Goal: Transaction & Acquisition: Obtain resource

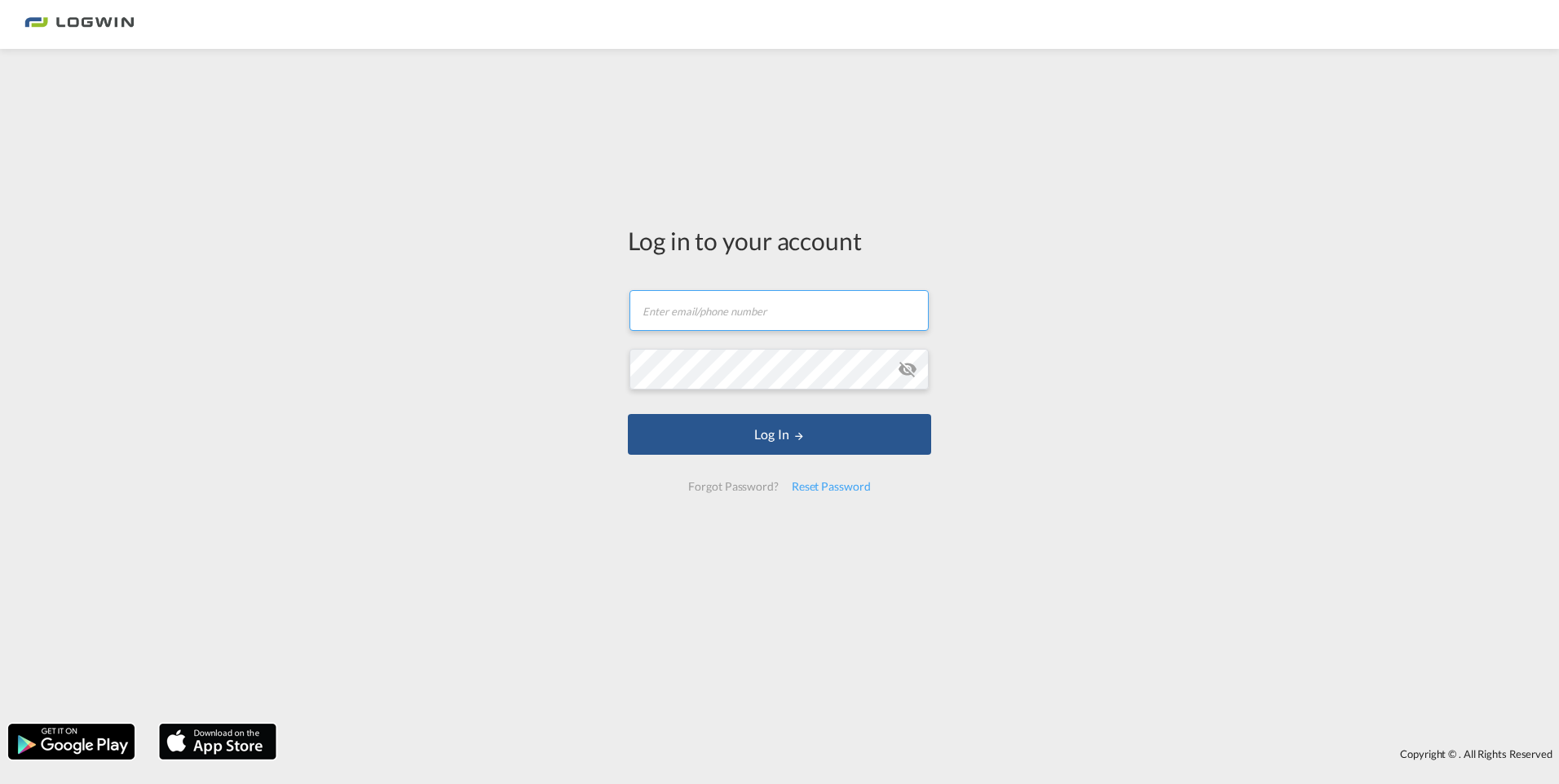
click at [752, 322] on input "text" at bounding box center [779, 310] width 299 height 41
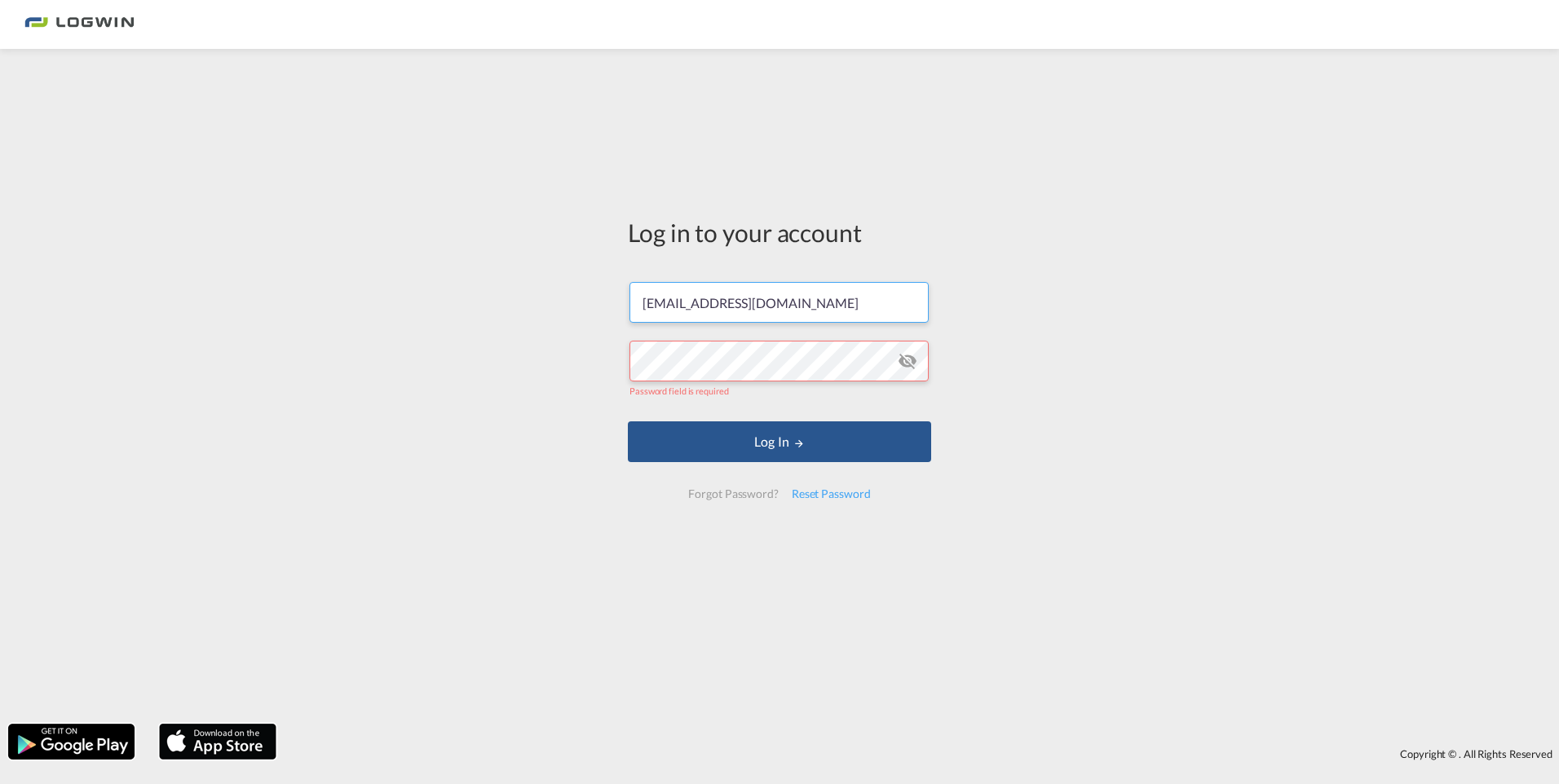
drag, startPoint x: 878, startPoint y: 309, endPoint x: 631, endPoint y: 314, distance: 247.1
click at [631, 314] on input "[EMAIL_ADDRESS][DOMAIN_NAME]" at bounding box center [779, 302] width 299 height 41
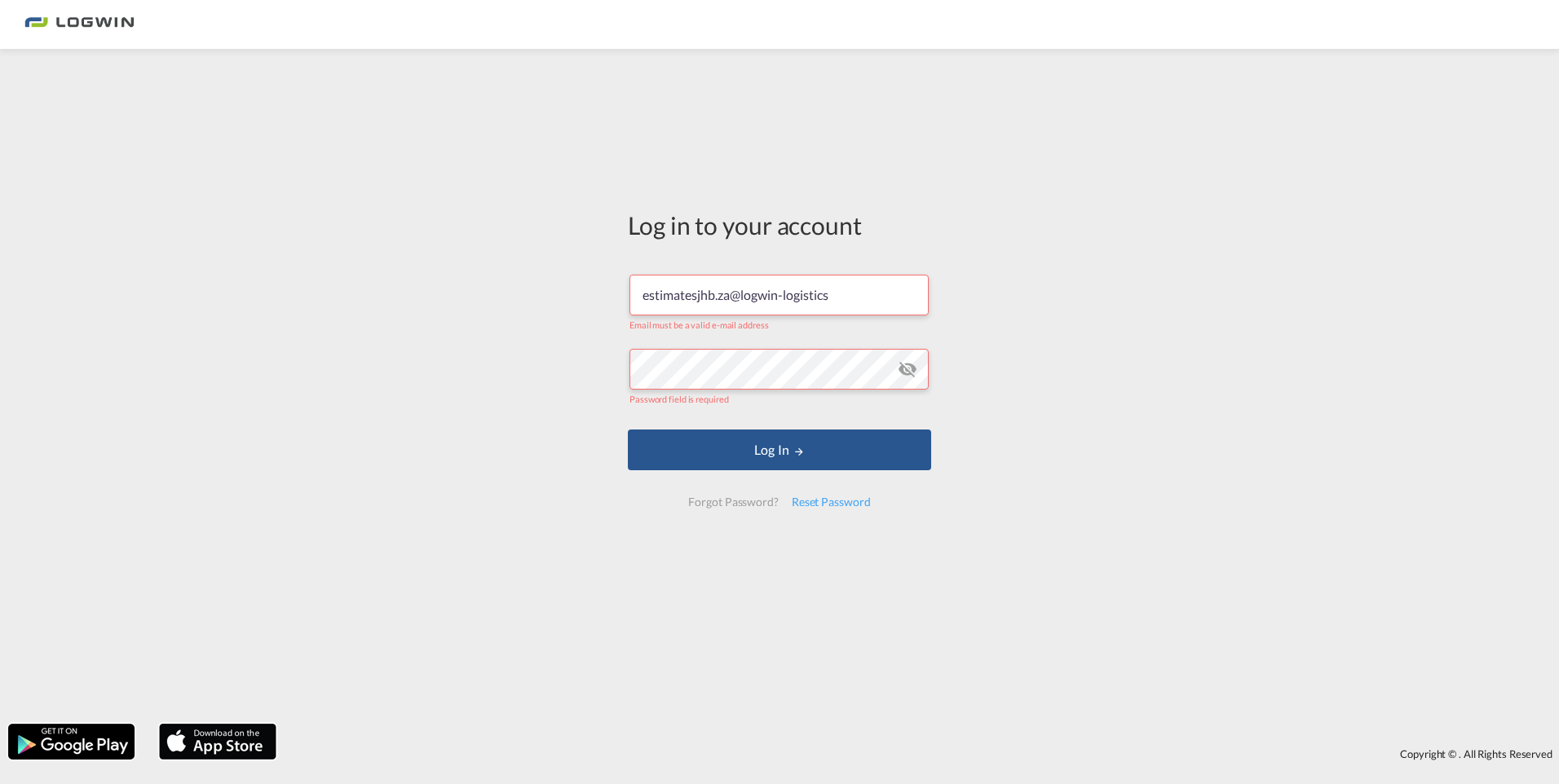
click at [727, 299] on input "estimatesjhb.za@logwin-logistics" at bounding box center [779, 294] width 299 height 41
click at [729, 299] on input "estimatesjhb.za@logwin-logistics" at bounding box center [779, 294] width 299 height 41
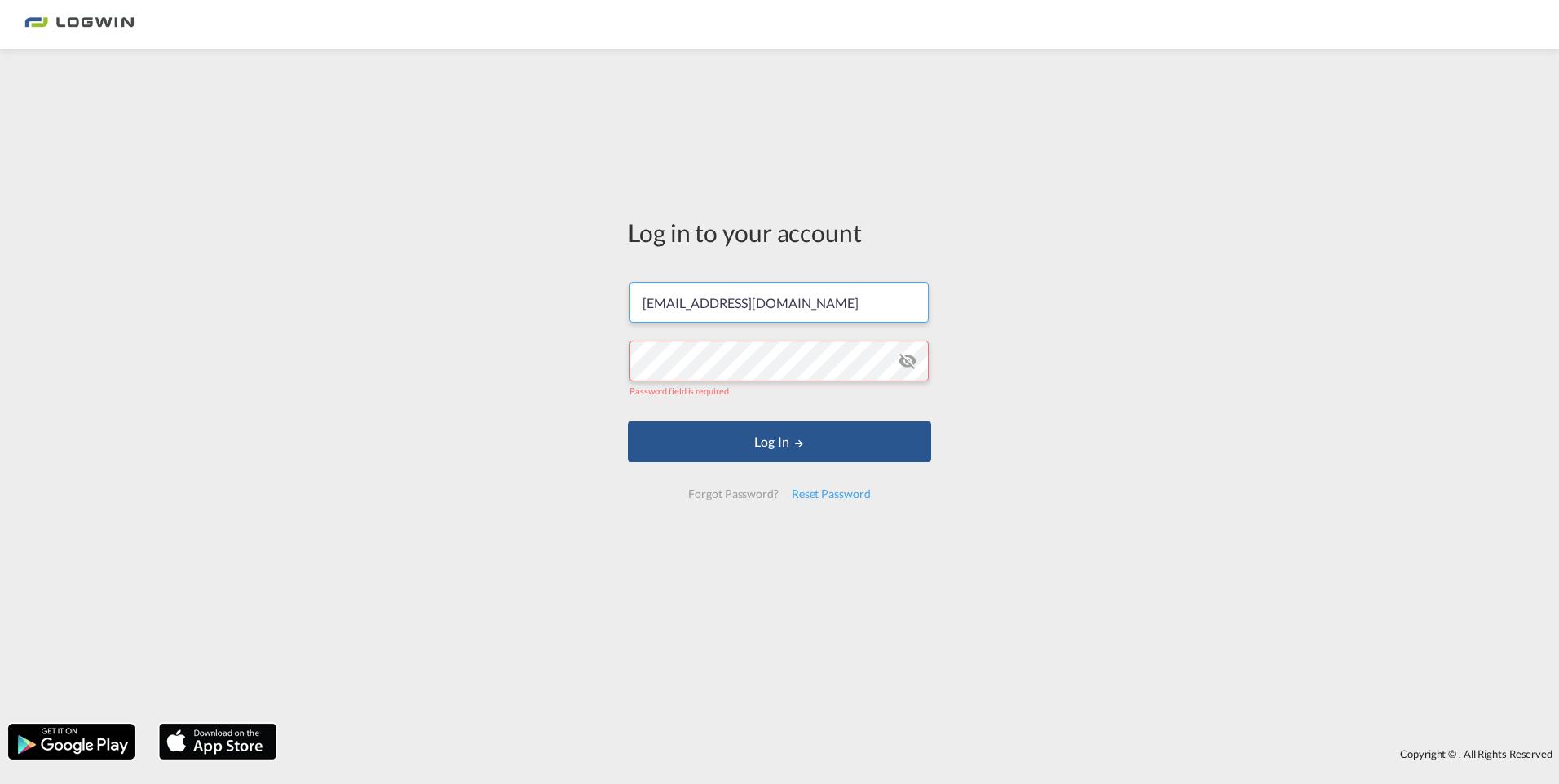
click at [727, 305] on input "[EMAIL_ADDRESS][DOMAIN_NAME]" at bounding box center [779, 302] width 299 height 41
type input "[PERSON_NAME][EMAIL_ADDRESS][DOMAIN_NAME]"
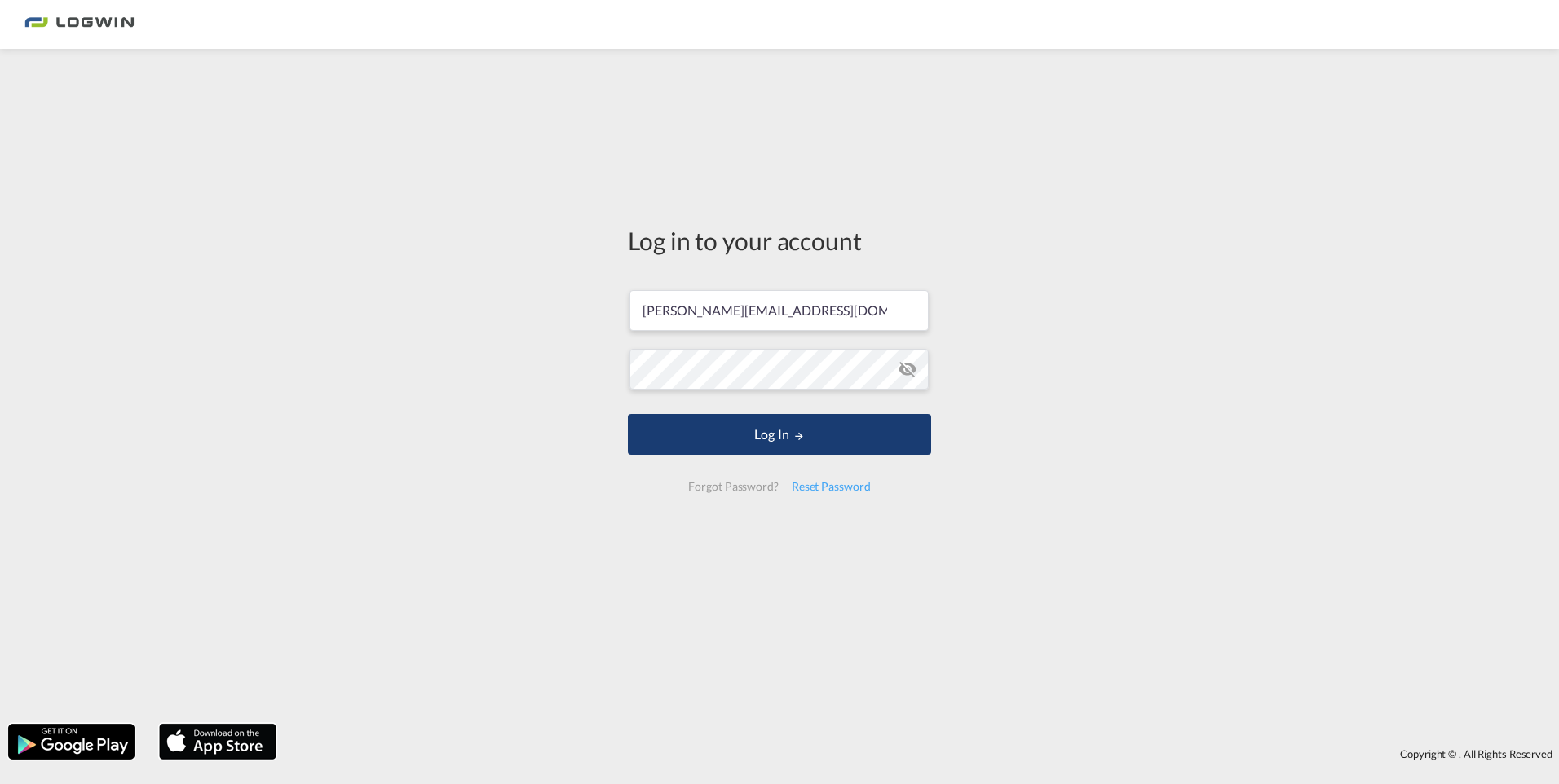
click at [783, 429] on button "Log In" at bounding box center [780, 434] width 303 height 41
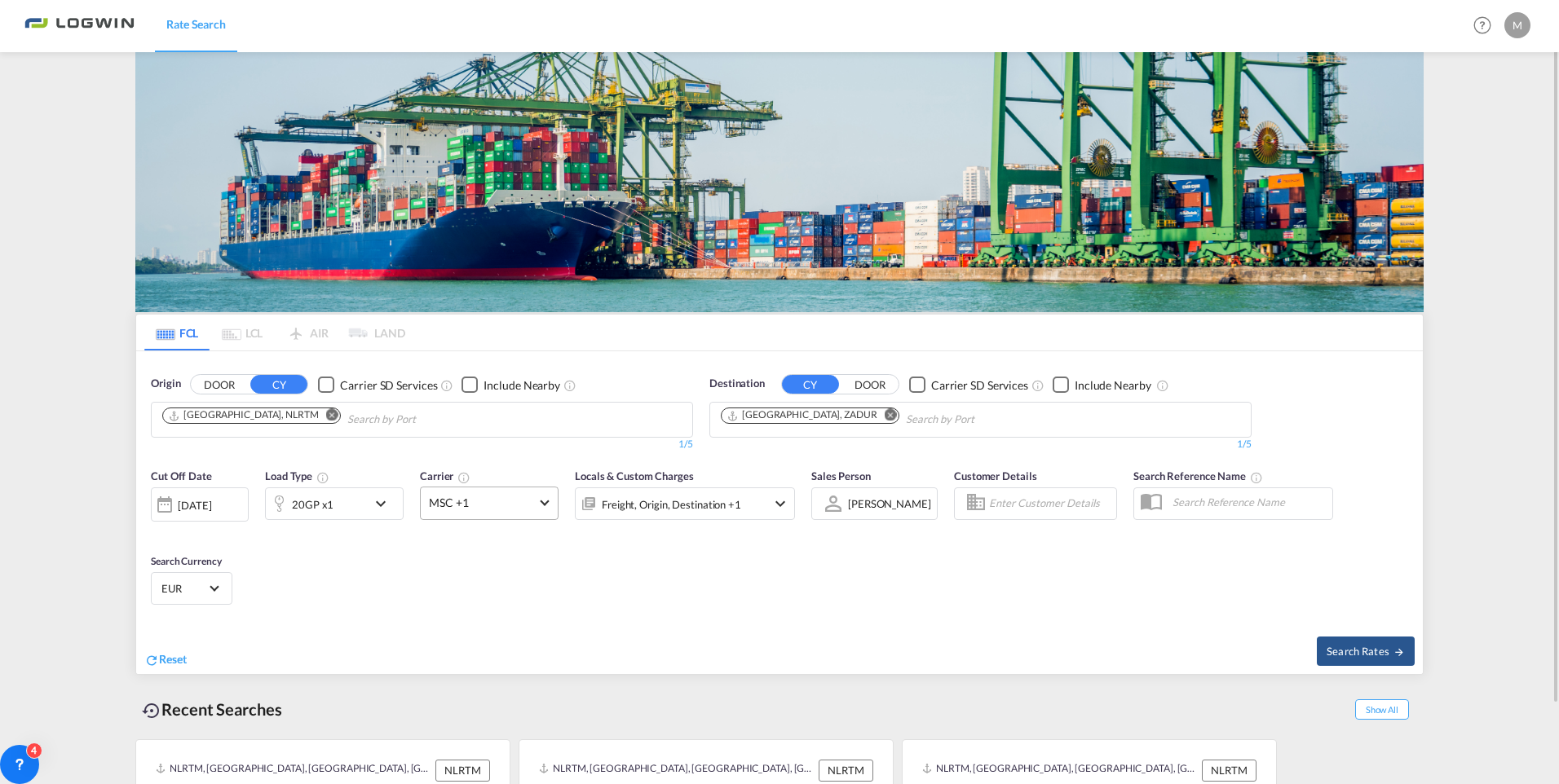
click at [543, 505] on span at bounding box center [545, 502] width 9 height 9
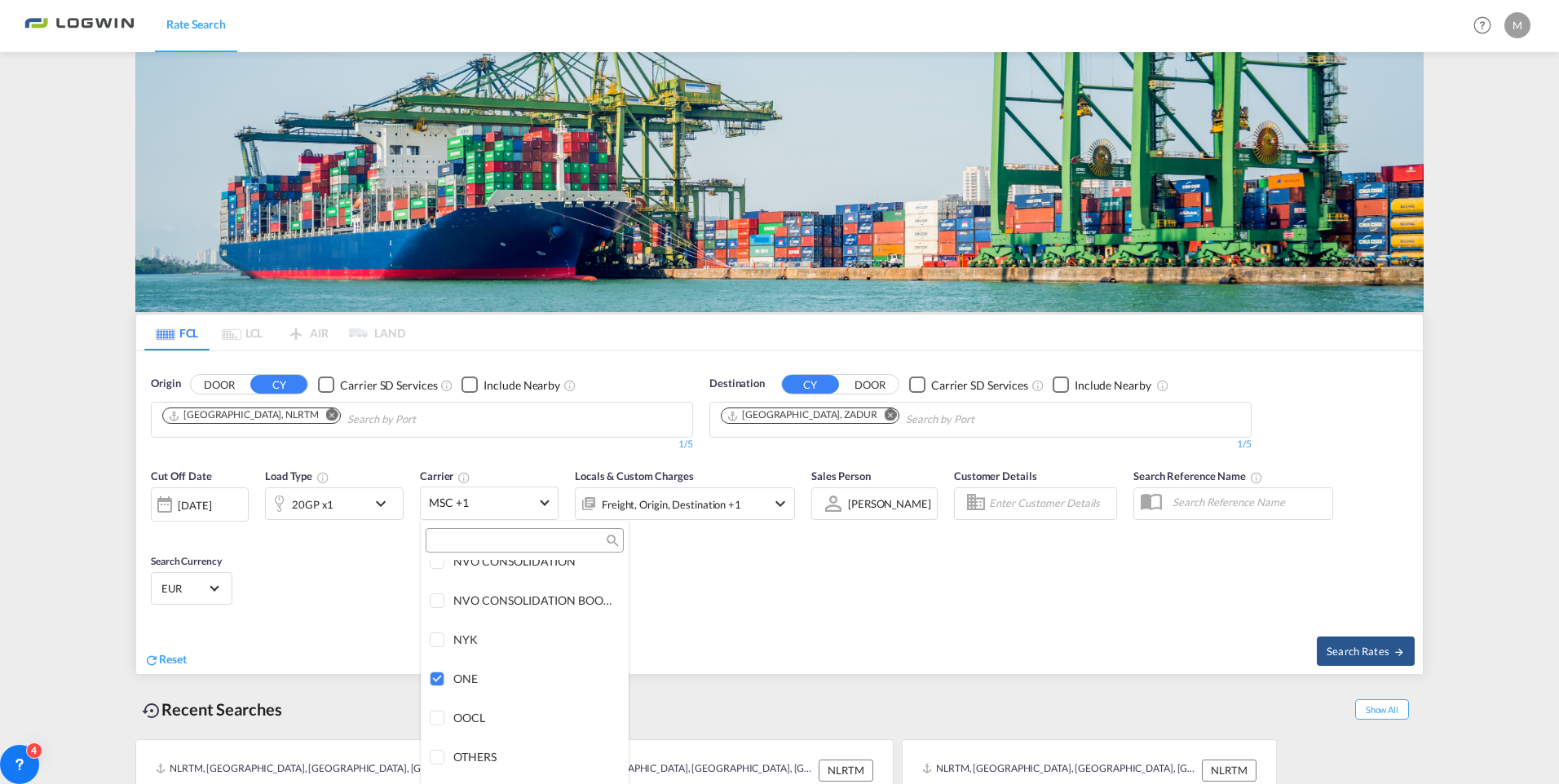
scroll to position [3041, 0]
click at [432, 658] on div at bounding box center [438, 658] width 16 height 16
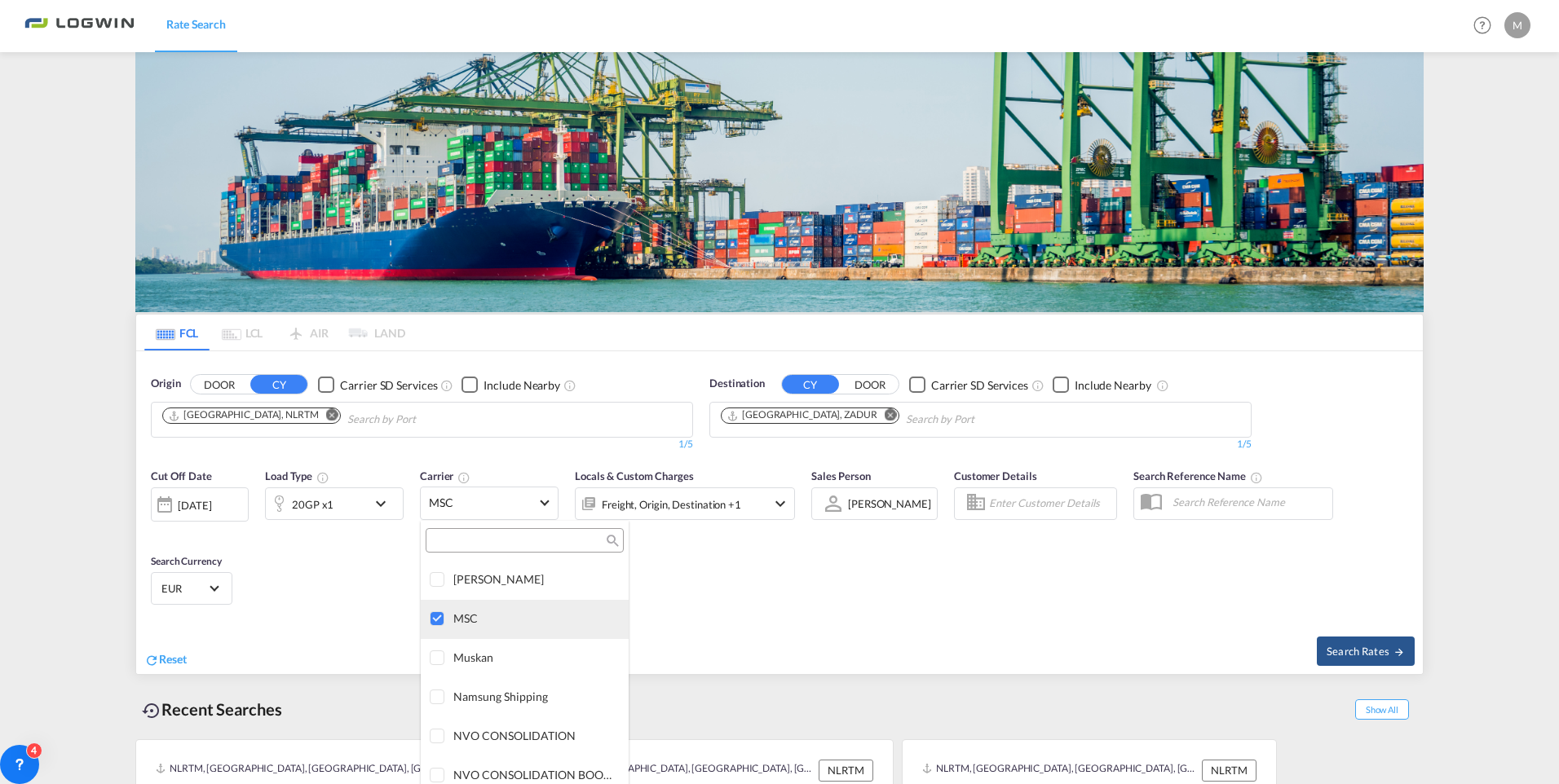
click at [432, 620] on div at bounding box center [438, 620] width 16 height 16
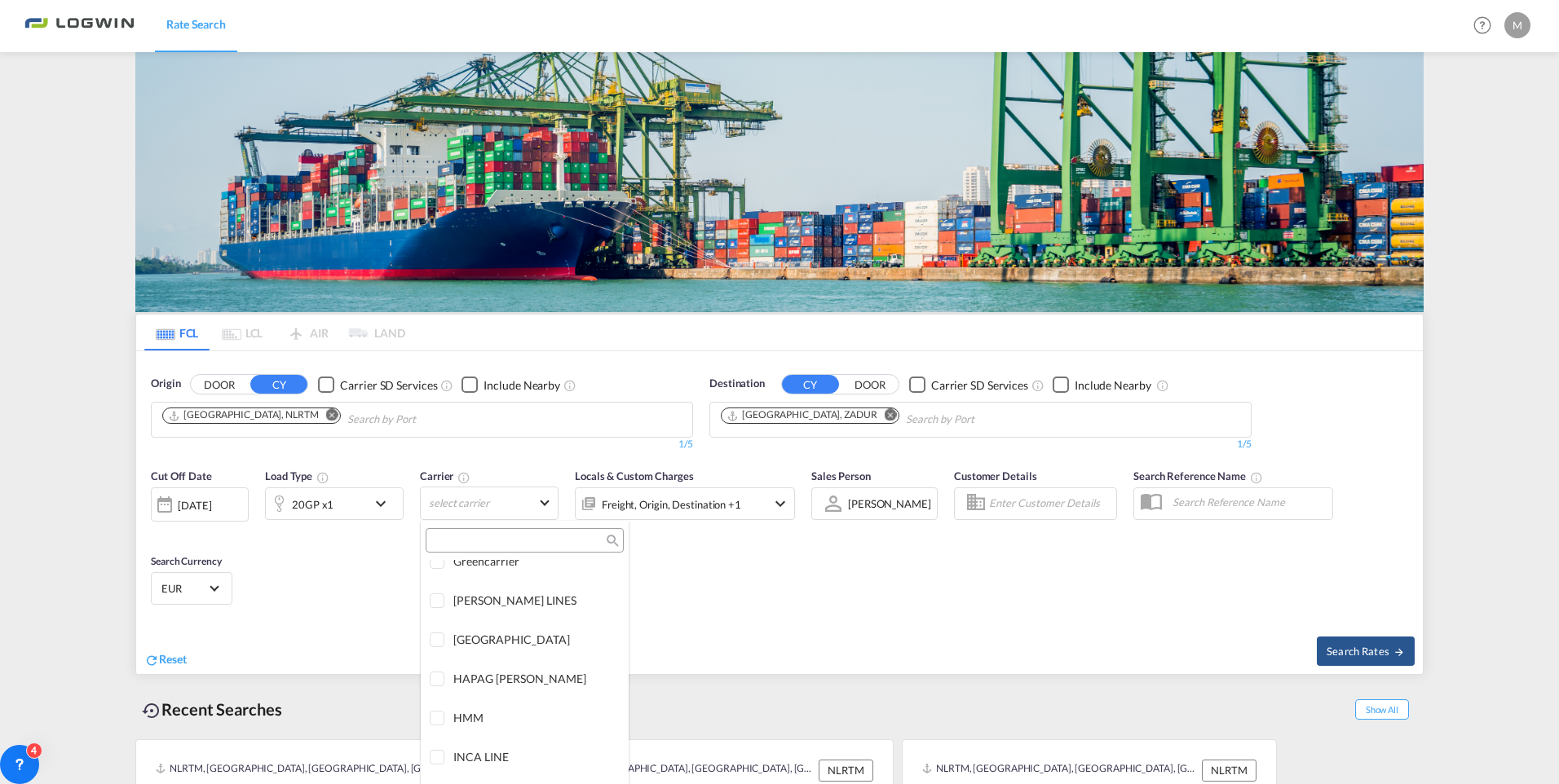
scroll to position [2356, 0]
click at [442, 717] on div at bounding box center [438, 717] width 16 height 16
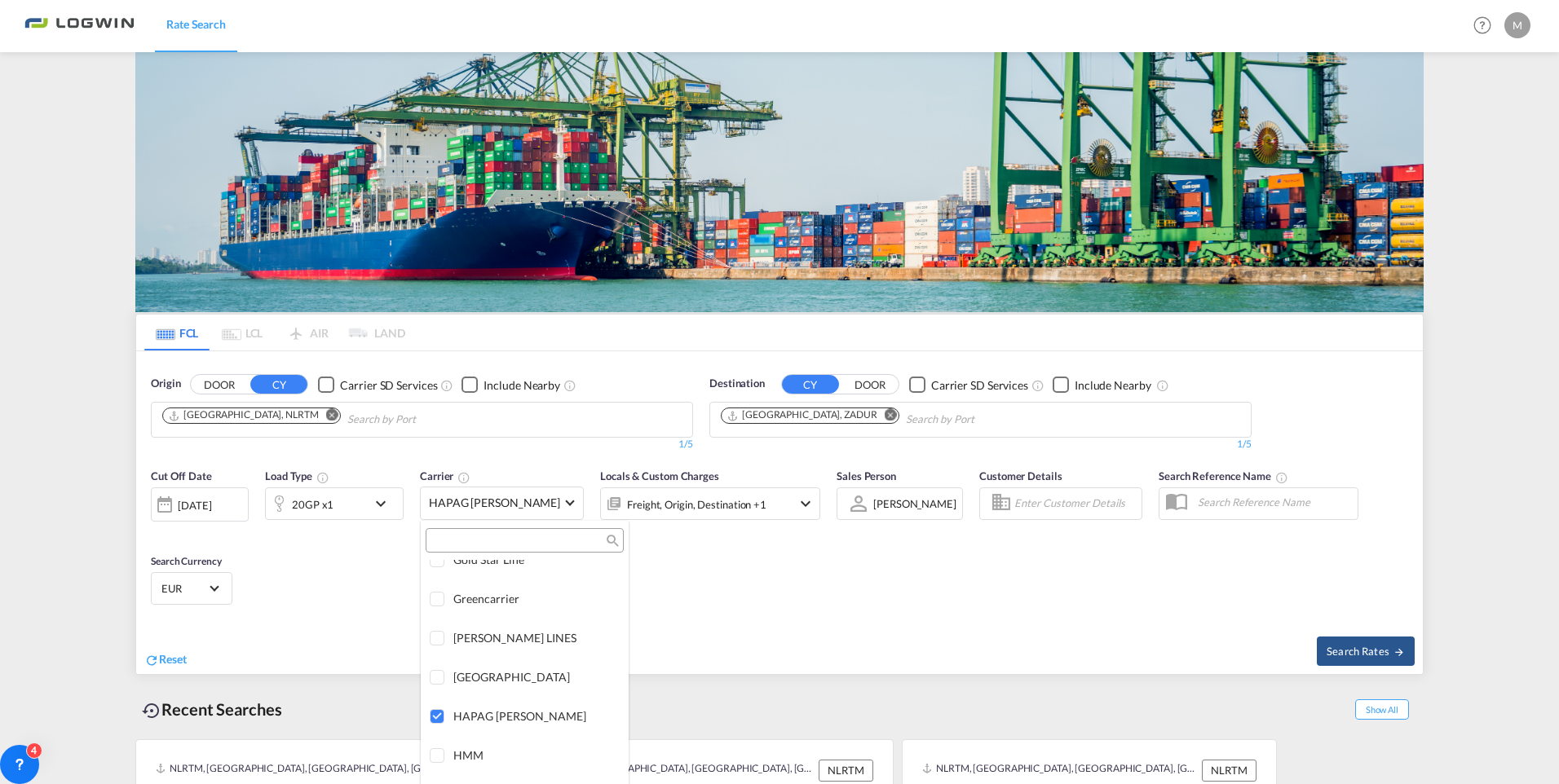
click at [376, 503] on md-backdrop at bounding box center [780, 392] width 1559 height 784
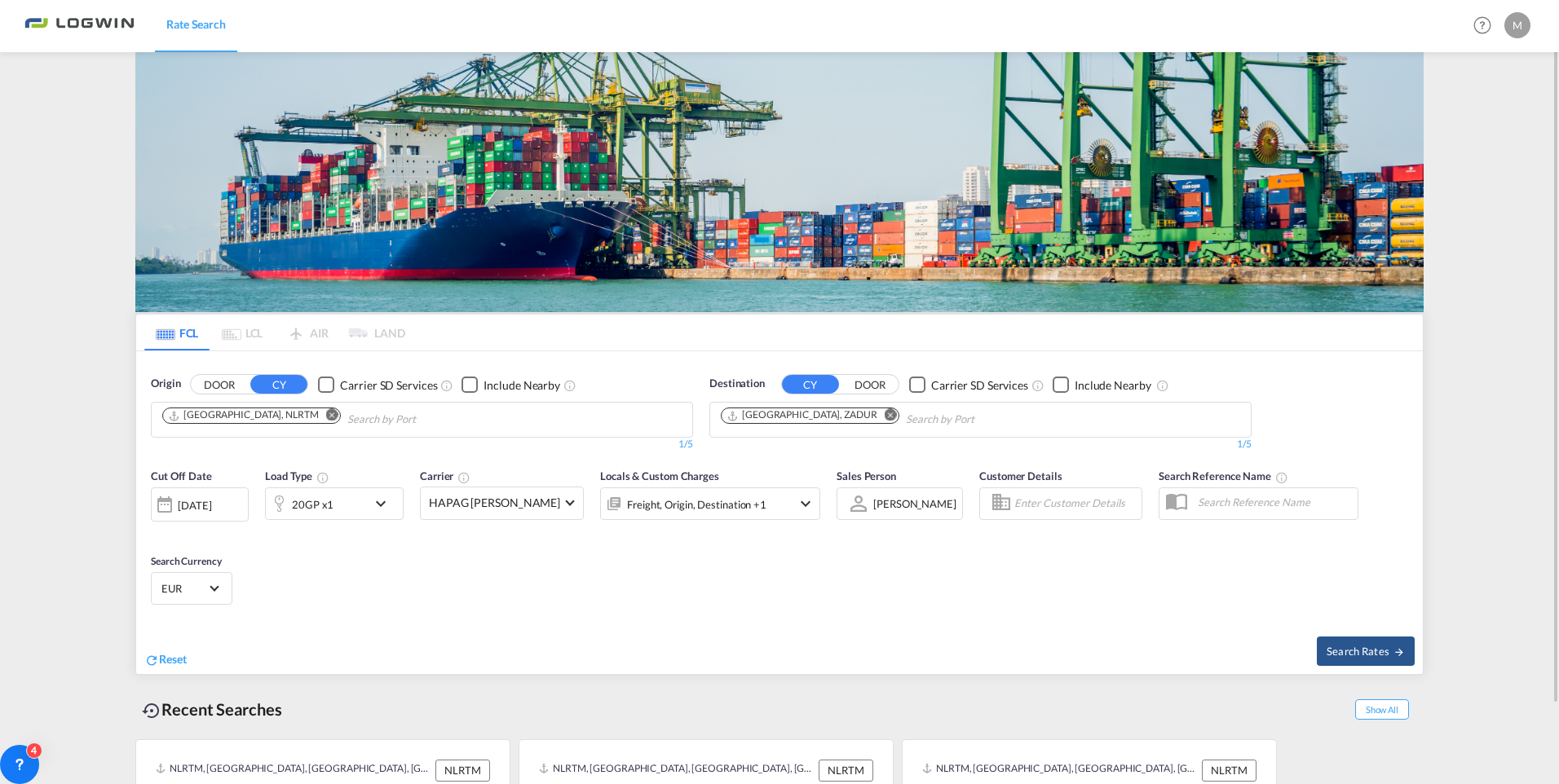
click at [379, 504] on md-icon "icon-chevron-down" at bounding box center [385, 504] width 28 height 20
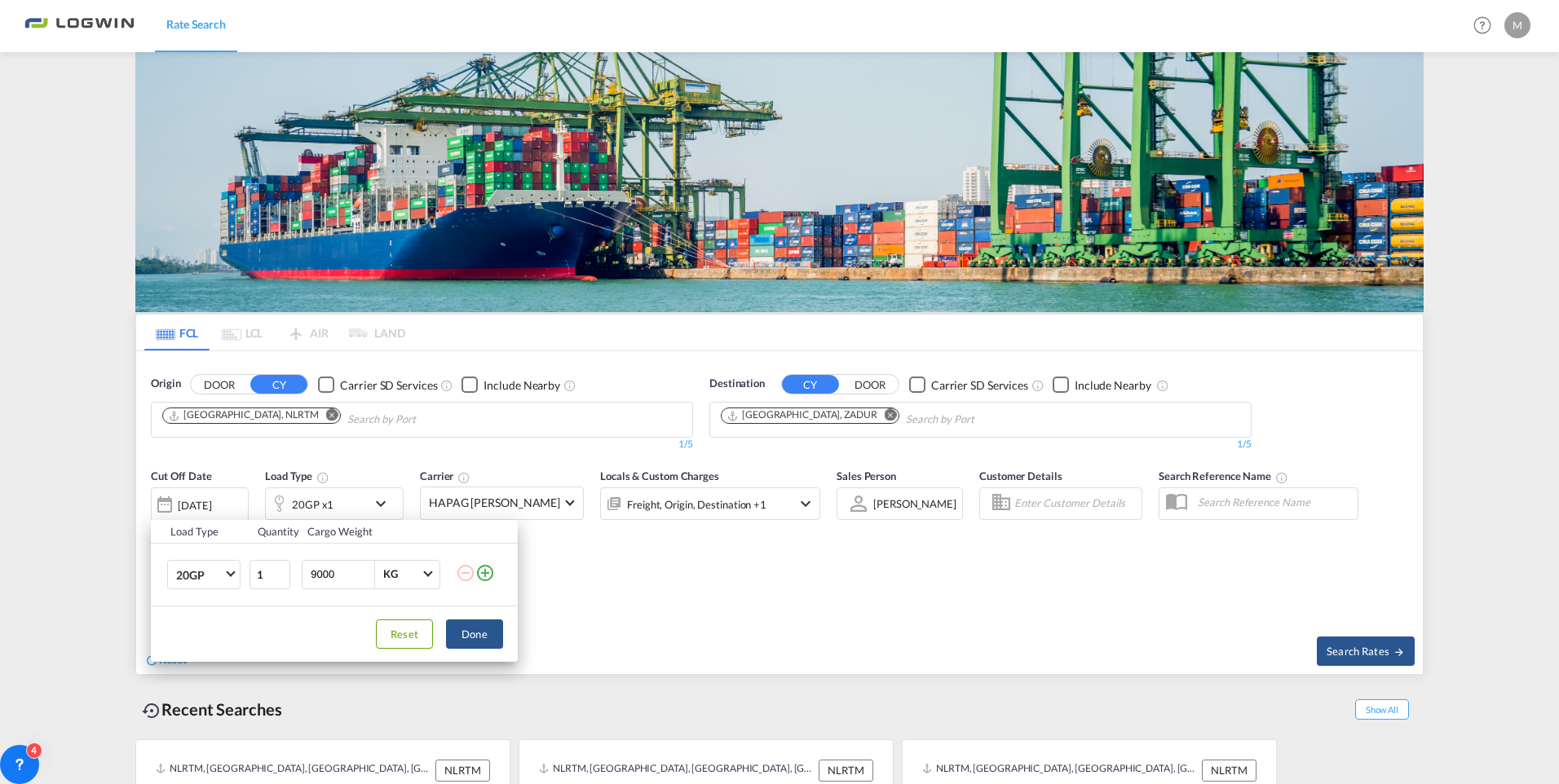
click at [283, 413] on div "Load Type Quantity Cargo Weight 20GP 20GP 40GP 40HC 45HC 20RE 40RE 40HR 20OT 40…" at bounding box center [780, 392] width 1559 height 784
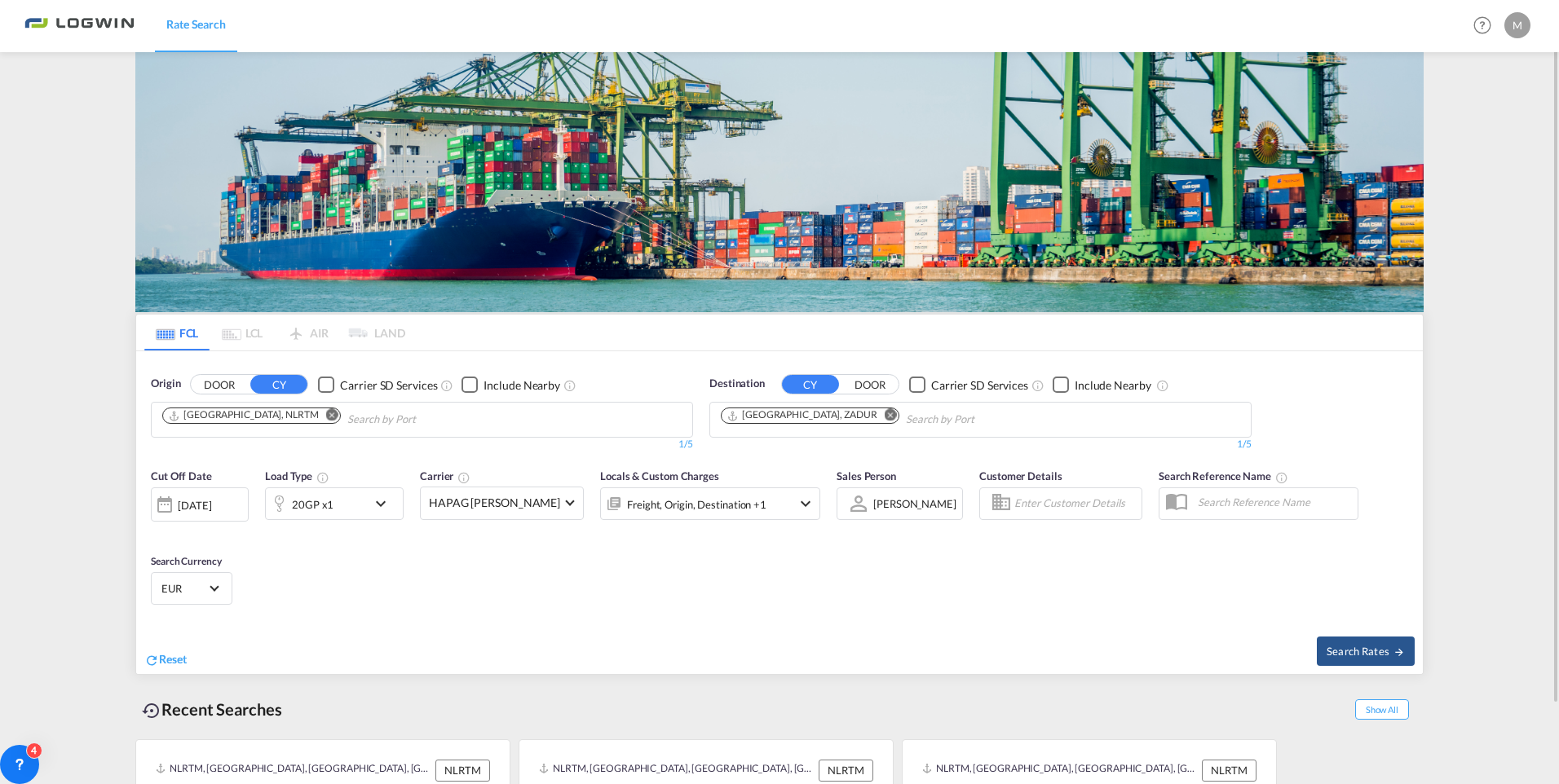
click at [326, 415] on md-icon "Remove" at bounding box center [332, 415] width 13 height 13
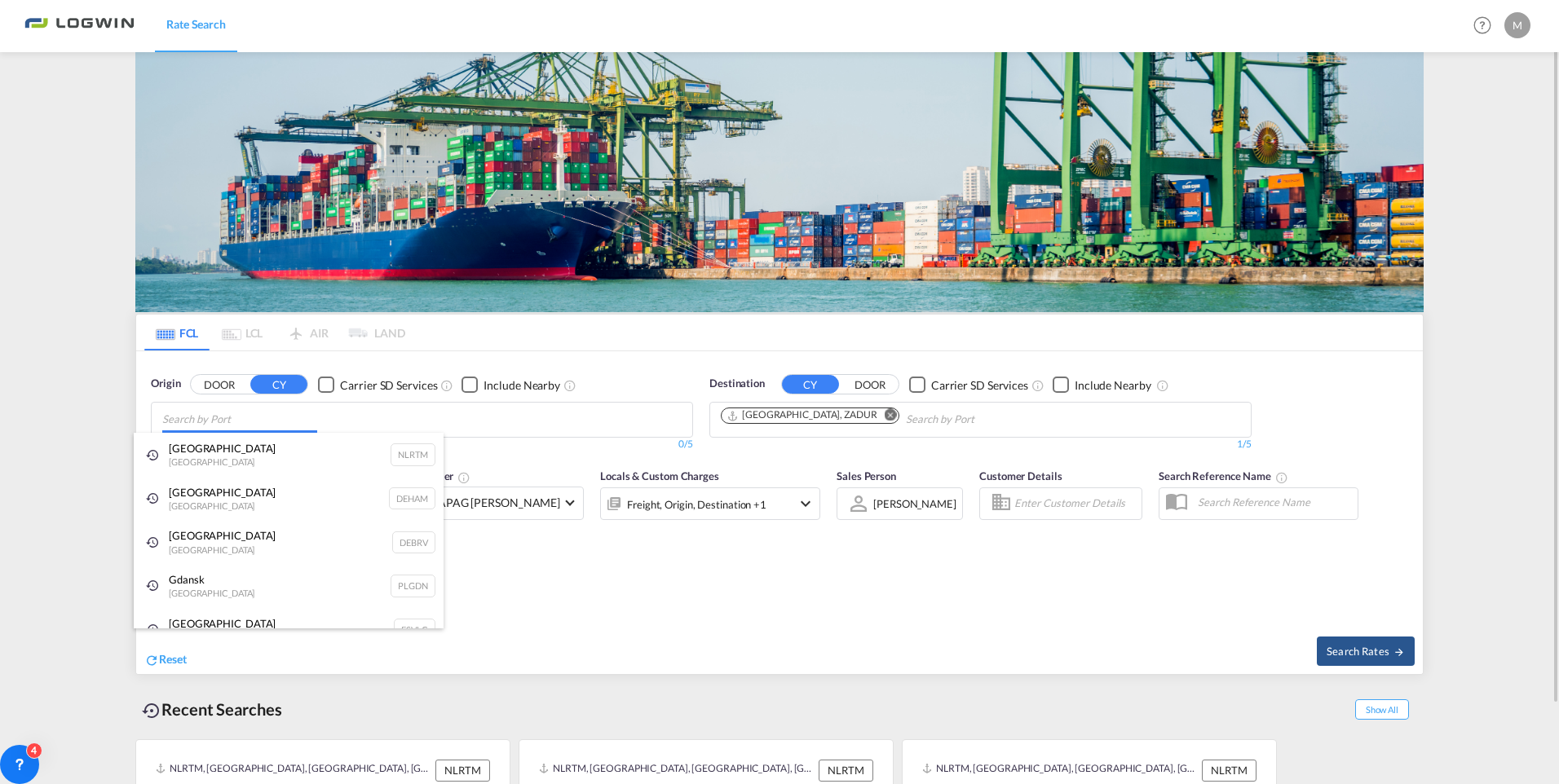
click at [271, 422] on body "Rate Search Rate Search Help Resources Product Release M My Profile Logout FCL …" at bounding box center [780, 392] width 1559 height 784
click at [208, 542] on div "[GEOGRAPHIC_DATA] [GEOGRAPHIC_DATA] DEBRV" at bounding box center [288, 542] width 310 height 44
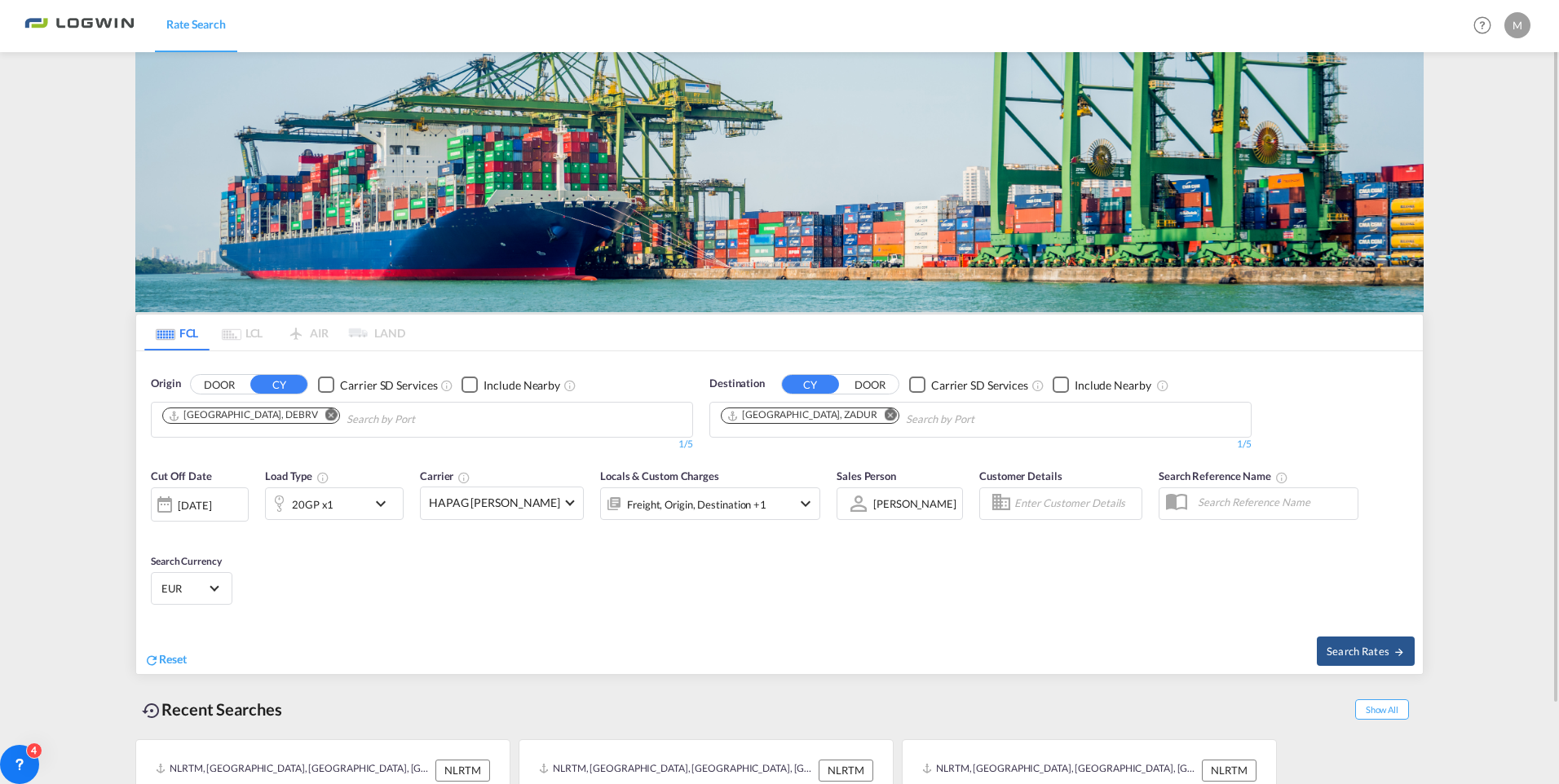
click at [379, 503] on md-icon "icon-chevron-down" at bounding box center [385, 504] width 28 height 20
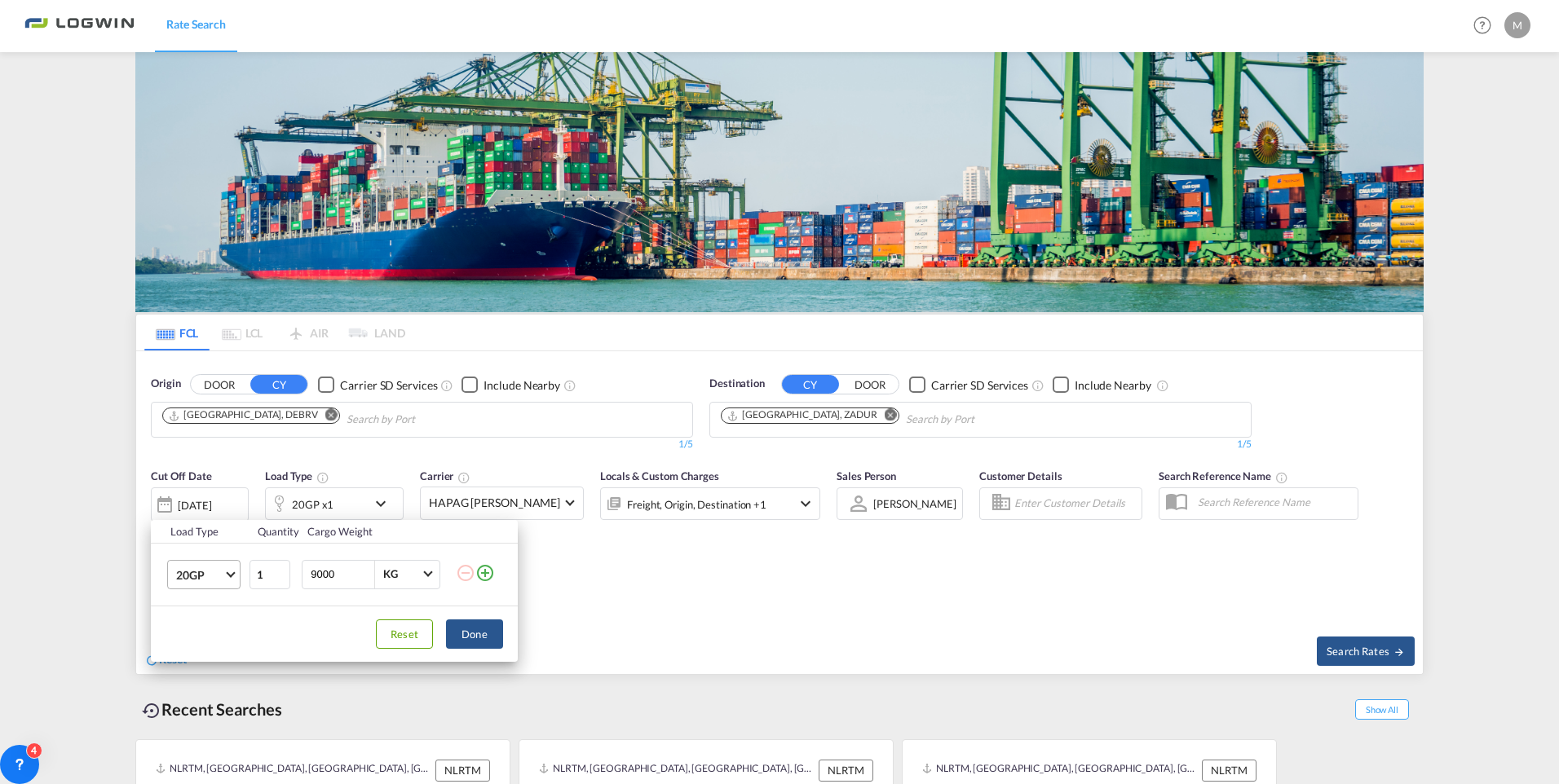
click at [232, 574] on span "Choose: \a20GP" at bounding box center [230, 573] width 9 height 9
click at [218, 658] on md-option "40HC" at bounding box center [219, 652] width 111 height 39
click at [280, 572] on input "2" at bounding box center [269, 574] width 41 height 29
click at [280, 572] on input "3" at bounding box center [269, 574] width 41 height 29
click at [280, 572] on input "4" at bounding box center [269, 574] width 41 height 29
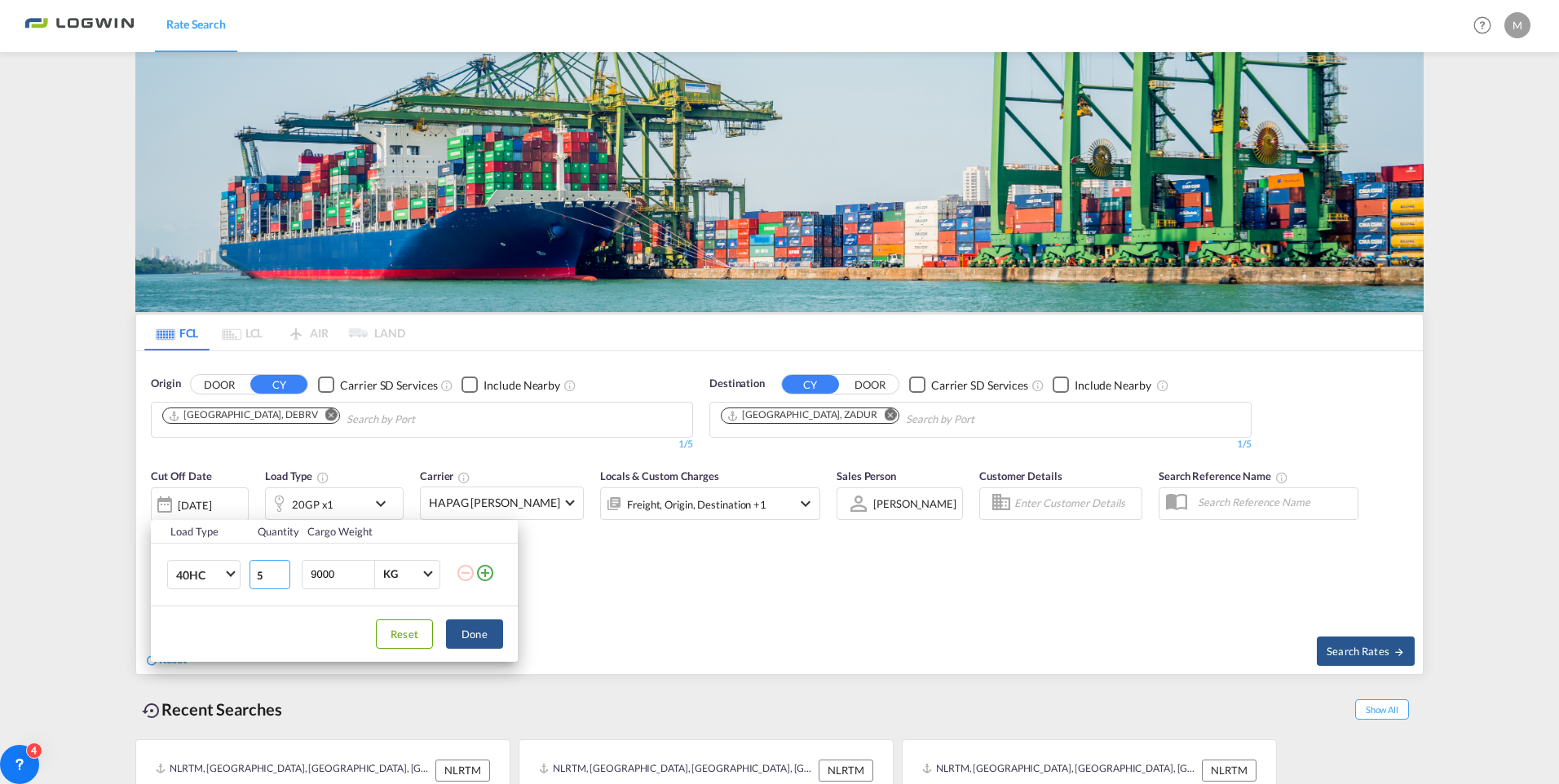
click at [280, 572] on input "5" at bounding box center [269, 574] width 41 height 29
click at [280, 572] on input "6" at bounding box center [269, 574] width 41 height 29
click at [280, 572] on input "7" at bounding box center [269, 574] width 41 height 29
type input "8"
click at [280, 572] on input "8" at bounding box center [269, 574] width 41 height 29
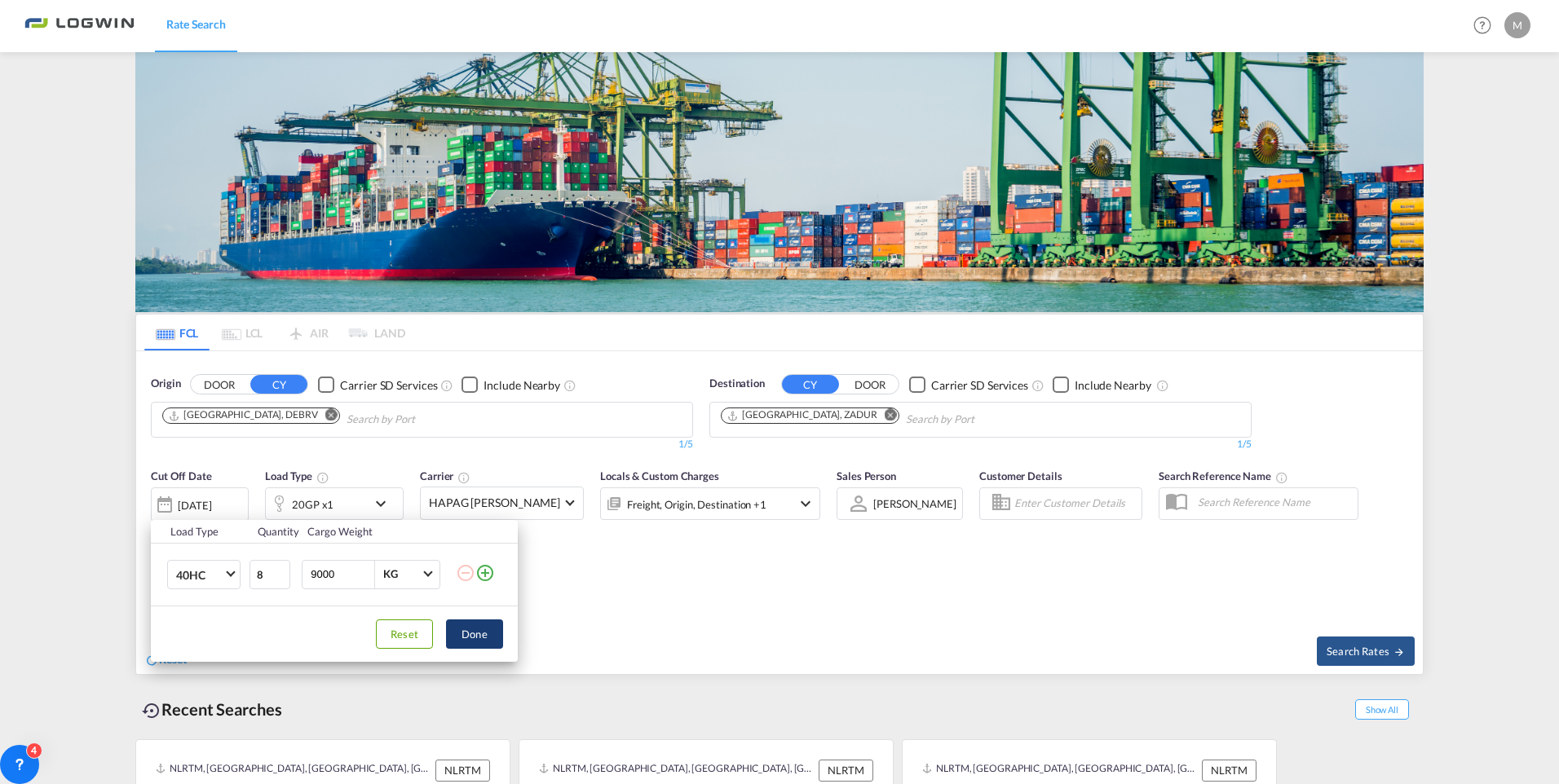
click at [475, 637] on button "Done" at bounding box center [474, 634] width 57 height 29
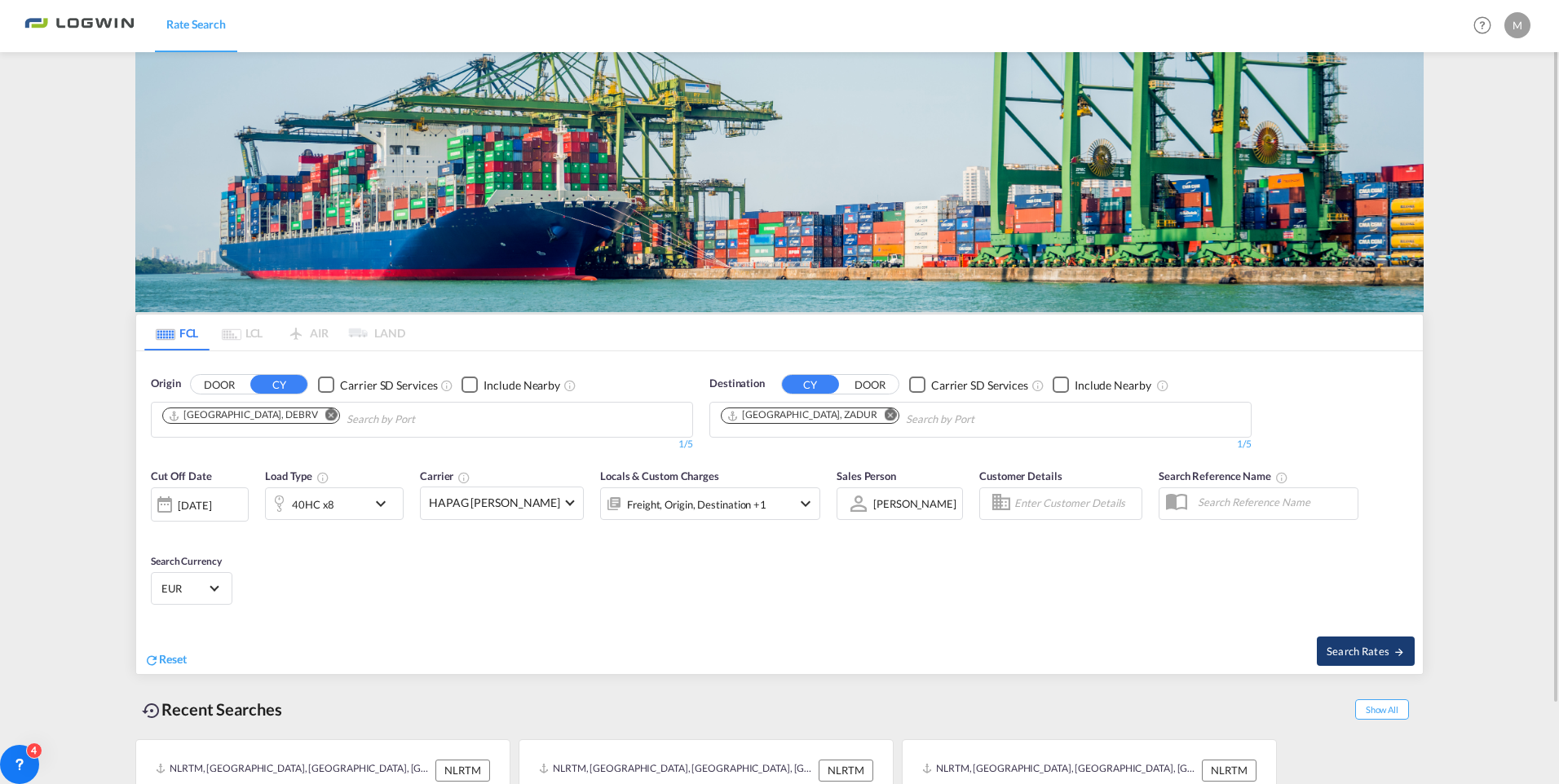
click at [1348, 645] on span "Search Rates" at bounding box center [1366, 651] width 79 height 13
type input "DEBRV to ZADUR / [DATE]"
